Goal: Complete application form

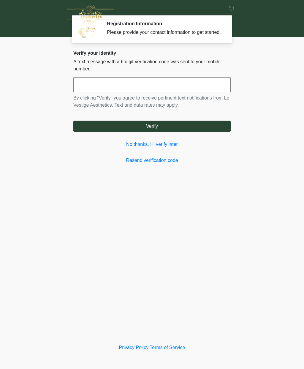
click at [86, 90] on input "text" at bounding box center [151, 84] width 157 height 15
type input "******"
click at [157, 132] on button "Verify" at bounding box center [151, 126] width 157 height 11
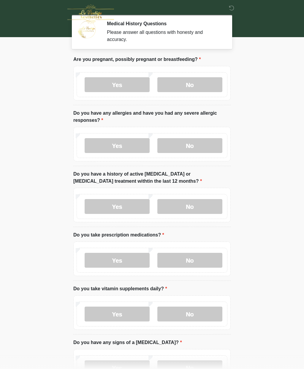
click at [194, 89] on label "No" at bounding box center [189, 84] width 65 height 15
click at [186, 148] on label "No" at bounding box center [189, 145] width 65 height 15
click at [193, 207] on label "No" at bounding box center [189, 206] width 65 height 15
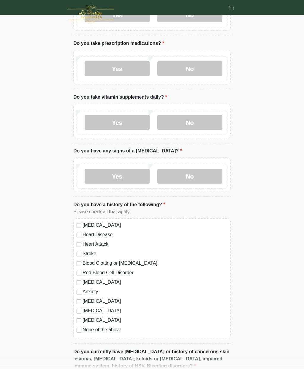
scroll to position [203, 0]
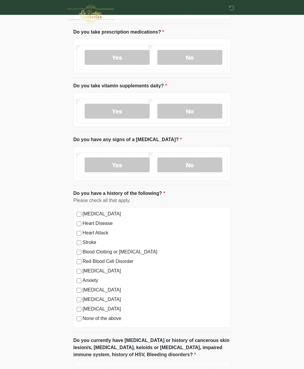
click at [109, 58] on label "Yes" at bounding box center [117, 57] width 65 height 15
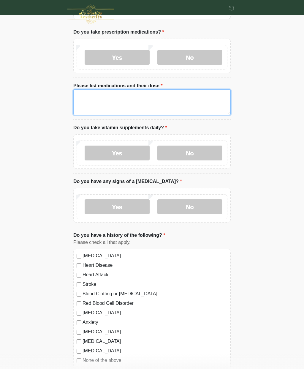
click at [89, 99] on textarea "Please list medications and their dose" at bounding box center [151, 102] width 157 height 26
type textarea "**********"
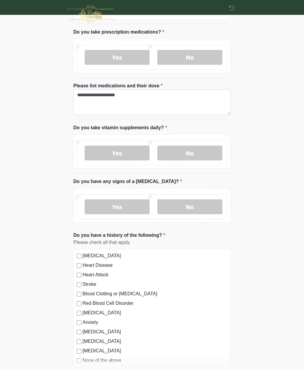
click at [193, 155] on label "No" at bounding box center [189, 153] width 65 height 15
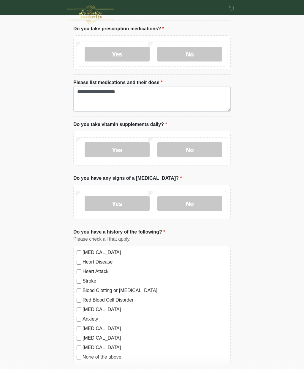
scroll to position [213, 0]
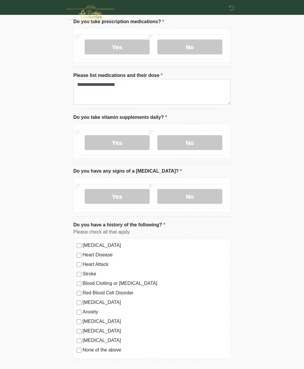
click at [188, 198] on label "No" at bounding box center [189, 196] width 65 height 15
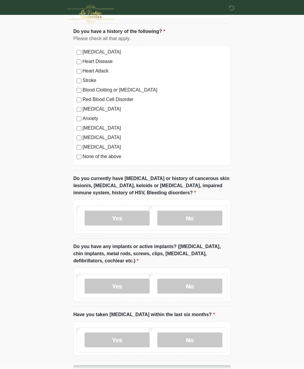
scroll to position [409, 0]
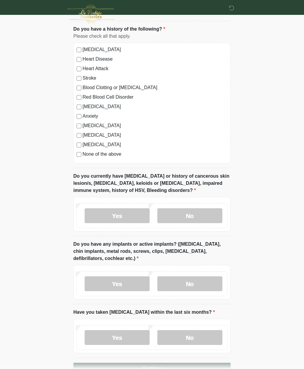
click at [184, 214] on label "No" at bounding box center [189, 216] width 65 height 15
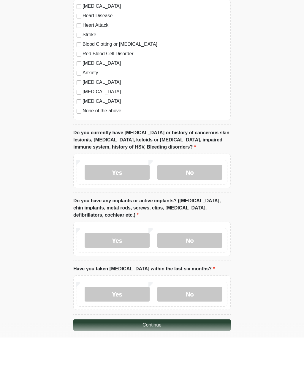
scroll to position [421, 0]
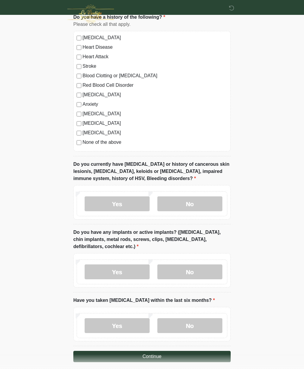
click at [192, 268] on label "No" at bounding box center [189, 271] width 65 height 15
click at [190, 322] on label "No" at bounding box center [189, 325] width 65 height 15
click at [152, 357] on button "Continue" at bounding box center [151, 356] width 157 height 11
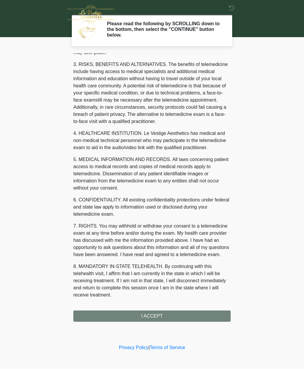
scroll to position [109, 0]
click at [159, 318] on button "I ACCEPT" at bounding box center [151, 316] width 157 height 11
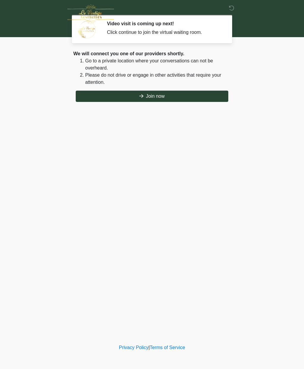
click at [156, 97] on button "Join now" at bounding box center [152, 96] width 153 height 11
